Goal: Information Seeking & Learning: Learn about a topic

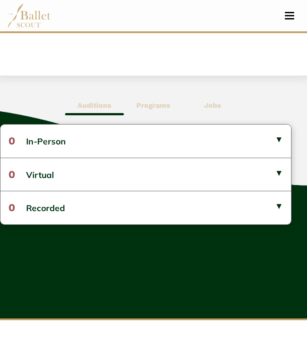
scroll to position [386, 0]
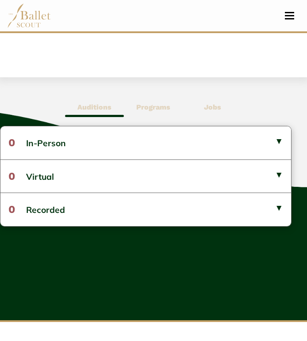
click at [145, 104] on b "Programs" at bounding box center [153, 107] width 34 height 8
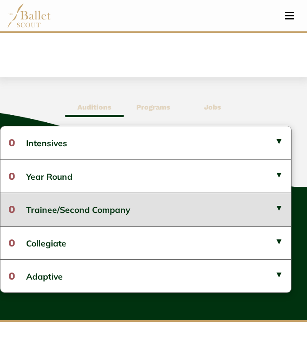
click at [78, 215] on button "0 Trainee/Second Company" at bounding box center [145, 209] width 291 height 33
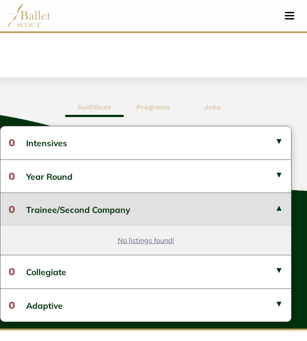
click at [88, 105] on b "Auditions" at bounding box center [94, 107] width 34 height 8
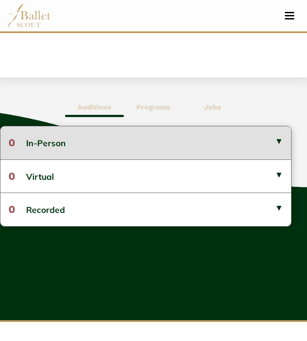
click at [88, 139] on button "0 In-Person" at bounding box center [145, 143] width 291 height 33
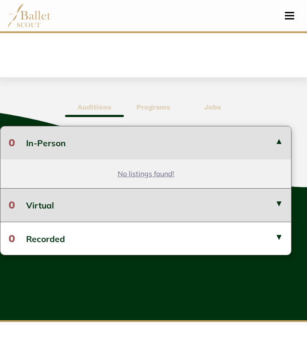
click at [107, 205] on button "0 Virtual" at bounding box center [145, 204] width 291 height 33
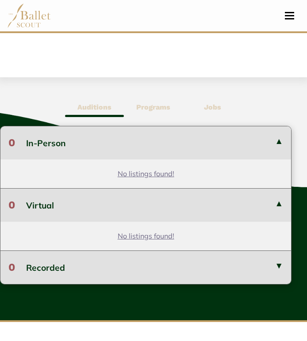
click at [141, 269] on button "0 Recorded" at bounding box center [145, 267] width 291 height 33
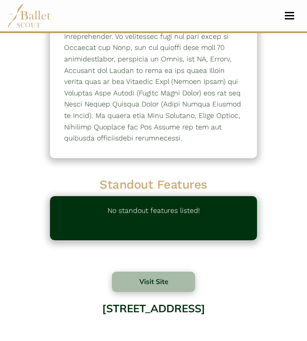
scroll to position [0, 0]
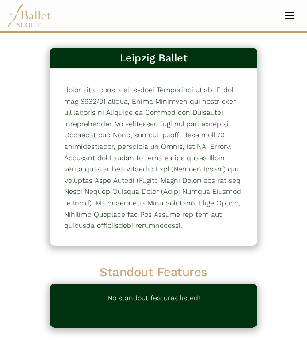
click at [291, 12] on span "Toggle navigation" at bounding box center [289, 12] width 9 height 1
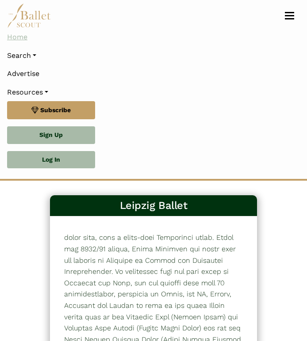
click at [27, 40] on link "Home" at bounding box center [153, 37] width 293 height 19
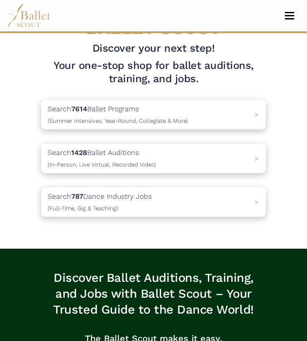
scroll to position [207, 0]
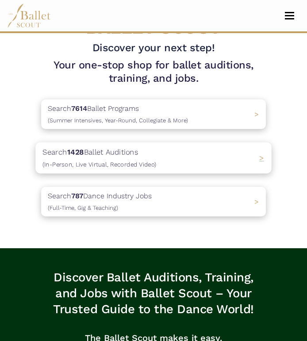
click at [146, 149] on p "Search 1428 Ballet Auditions (In-Person, Live Virtual, Recorded Video)" at bounding box center [99, 158] width 114 height 24
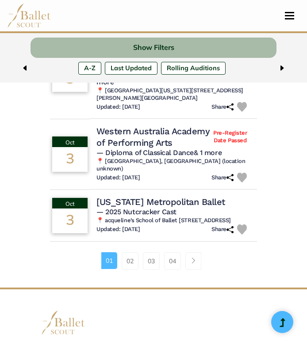
scroll to position [719, 0]
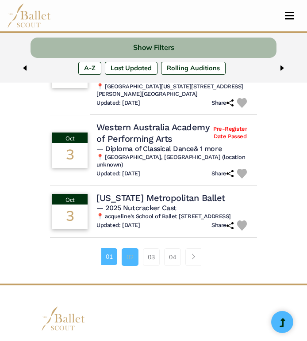
click at [131, 258] on link "02" at bounding box center [130, 258] width 17 height 18
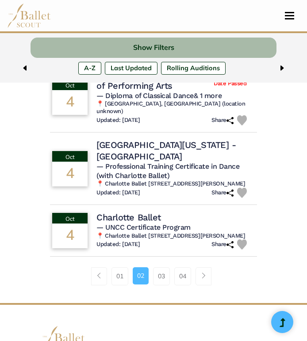
scroll to position [724, 0]
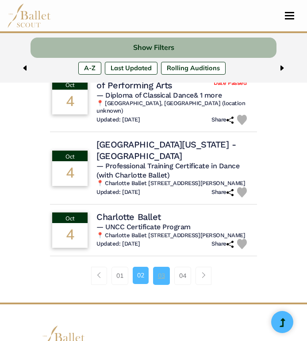
click at [159, 285] on link "03" at bounding box center [161, 276] width 17 height 18
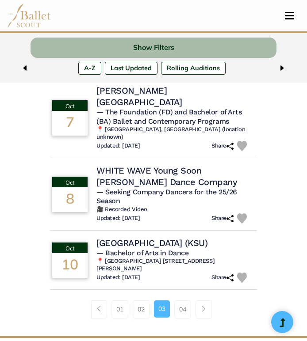
scroll to position [720, 0]
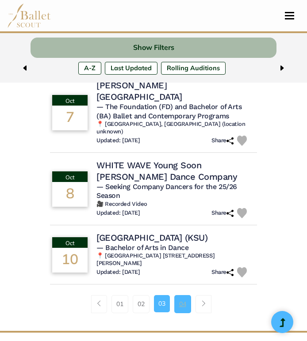
click at [184, 295] on link "04" at bounding box center [182, 304] width 17 height 18
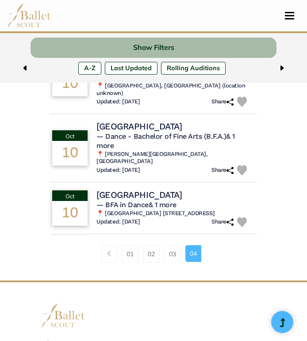
scroll to position [354, 0]
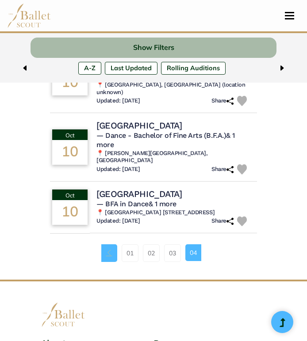
click at [108, 250] on span "Page navigation example" at bounding box center [109, 253] width 6 height 6
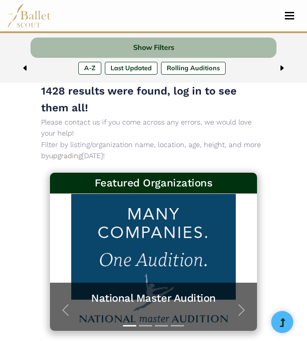
scroll to position [0, 0]
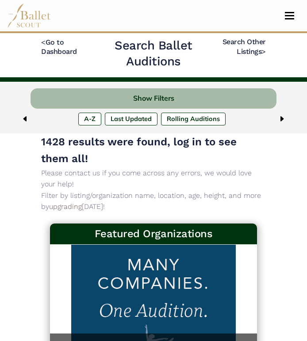
click at [288, 22] on nav "Home Search Organizations Programs Auditions Jobs" at bounding box center [153, 15] width 293 height 31
click at [294, 18] on button "Toggle navigation" at bounding box center [289, 16] width 21 height 8
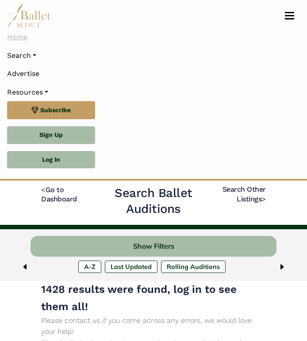
click at [26, 42] on link "Home" at bounding box center [153, 37] width 293 height 19
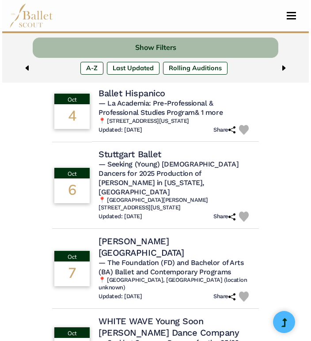
scroll to position [565, 0]
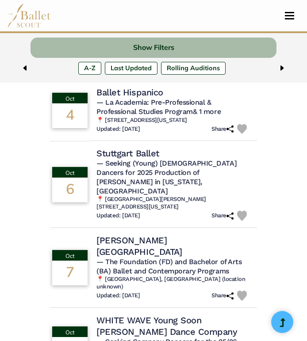
click at [73, 187] on div "6" at bounding box center [69, 190] width 35 height 25
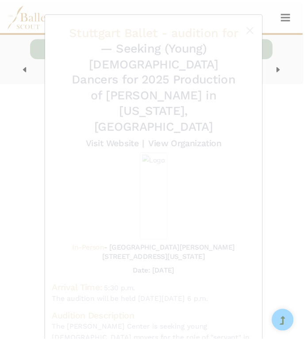
scroll to position [566, 0]
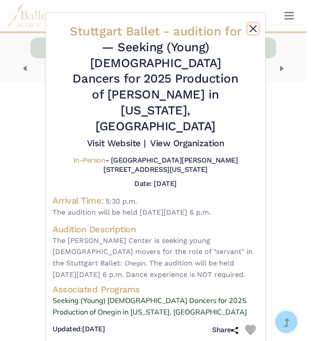
click at [257, 26] on button "Close" at bounding box center [253, 28] width 11 height 11
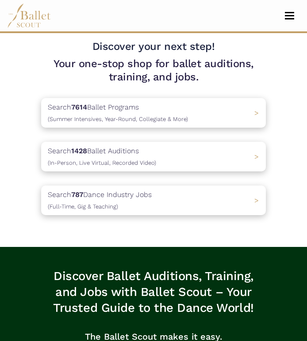
scroll to position [214, 0]
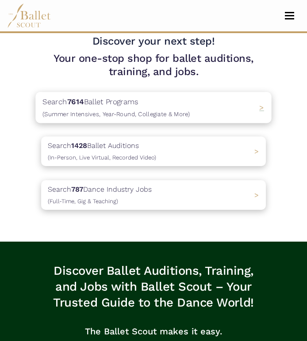
click at [121, 113] on span "(Summer Intensives, Year-Round, Collegiate & More)" at bounding box center [115, 114] width 147 height 7
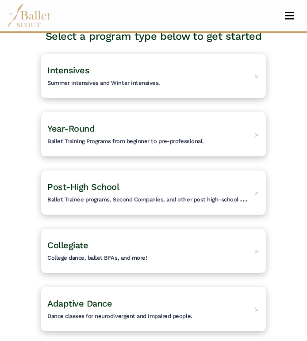
scroll to position [70, 0]
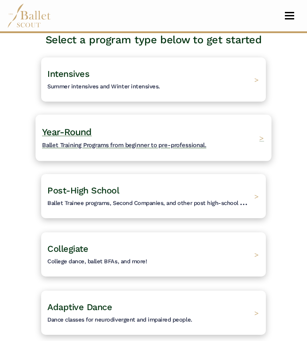
click at [92, 148] on span "Ballet Training Programs from beginner to pre-professional." at bounding box center [124, 145] width 164 height 7
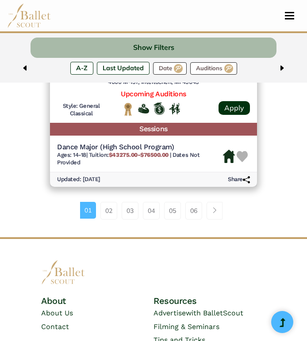
scroll to position [2382, 0]
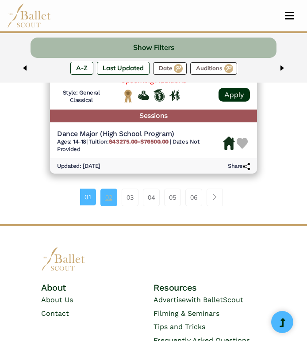
click at [106, 201] on link "02" at bounding box center [108, 198] width 17 height 18
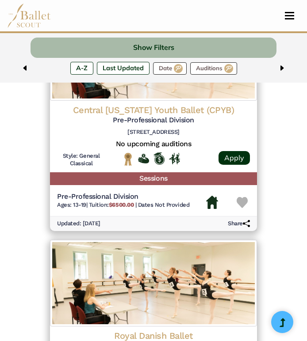
scroll to position [1871, 0]
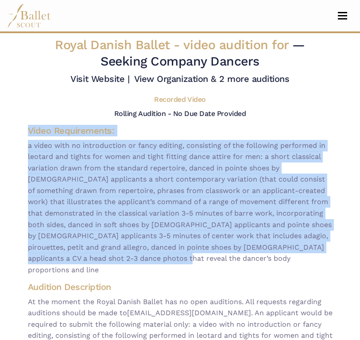
drag, startPoint x: 28, startPoint y: 130, endPoint x: 99, endPoint y: 261, distance: 148.4
click at [99, 261] on div "Video Requirements:" at bounding box center [180, 200] width 304 height 151
click at [172, 208] on span "a video with no introduction or fancy editing, consisting of the following perf…" at bounding box center [180, 208] width 304 height 136
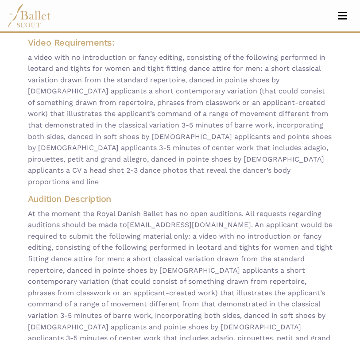
scroll to position [93, 0]
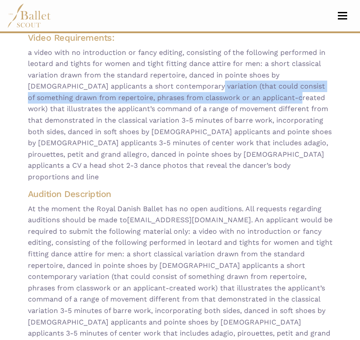
drag, startPoint x: 176, startPoint y: 85, endPoint x: 250, endPoint y: 95, distance: 74.9
click at [251, 95] on span "a video with no introduction or fancy editing, consisting of the following perf…" at bounding box center [180, 115] width 304 height 136
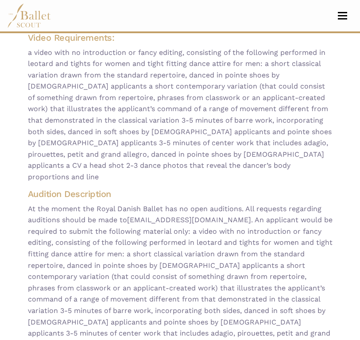
click at [272, 106] on span "a video with no introduction or fancy editing, consisting of the following perf…" at bounding box center [180, 115] width 304 height 136
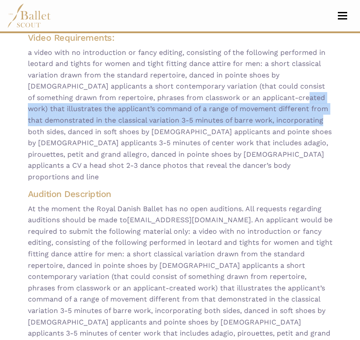
drag, startPoint x: 257, startPoint y: 95, endPoint x: 271, endPoint y: 119, distance: 27.9
click at [271, 119] on span "a video with no introduction or fancy editing, consisting of the following perf…" at bounding box center [180, 115] width 304 height 136
click at [176, 157] on span "a video with no introduction or fancy editing, consisting of the following perf…" at bounding box center [180, 115] width 304 height 136
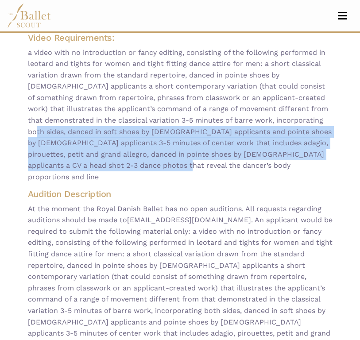
drag, startPoint x: 276, startPoint y: 118, endPoint x: 272, endPoint y: 166, distance: 48.8
click at [272, 166] on span "a video with no introduction or fancy editing, consisting of the following perf…" at bounding box center [180, 115] width 304 height 136
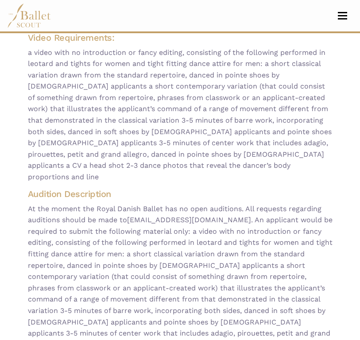
click at [199, 188] on h4 "Audition Description" at bounding box center [180, 194] width 304 height 12
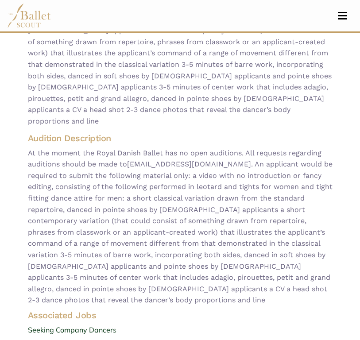
scroll to position [175, 0]
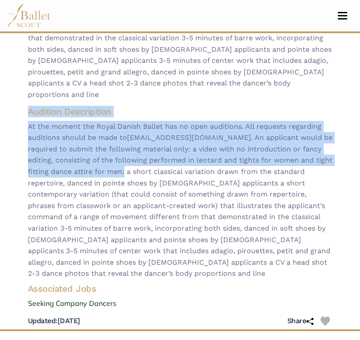
drag, startPoint x: 29, startPoint y: 99, endPoint x: 100, endPoint y: 161, distance: 94.7
click at [100, 161] on div "Audition Description At the moment the Royal Danish Ballet has no open audition…" at bounding box center [180, 192] width 318 height 173
click at [133, 162] on span "At the moment the Royal Danish Ballet has no open auditions. All requests regar…" at bounding box center [180, 200] width 304 height 158
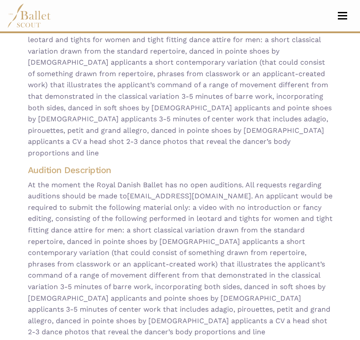
scroll to position [0, 0]
